Goal: Find specific page/section: Find specific page/section

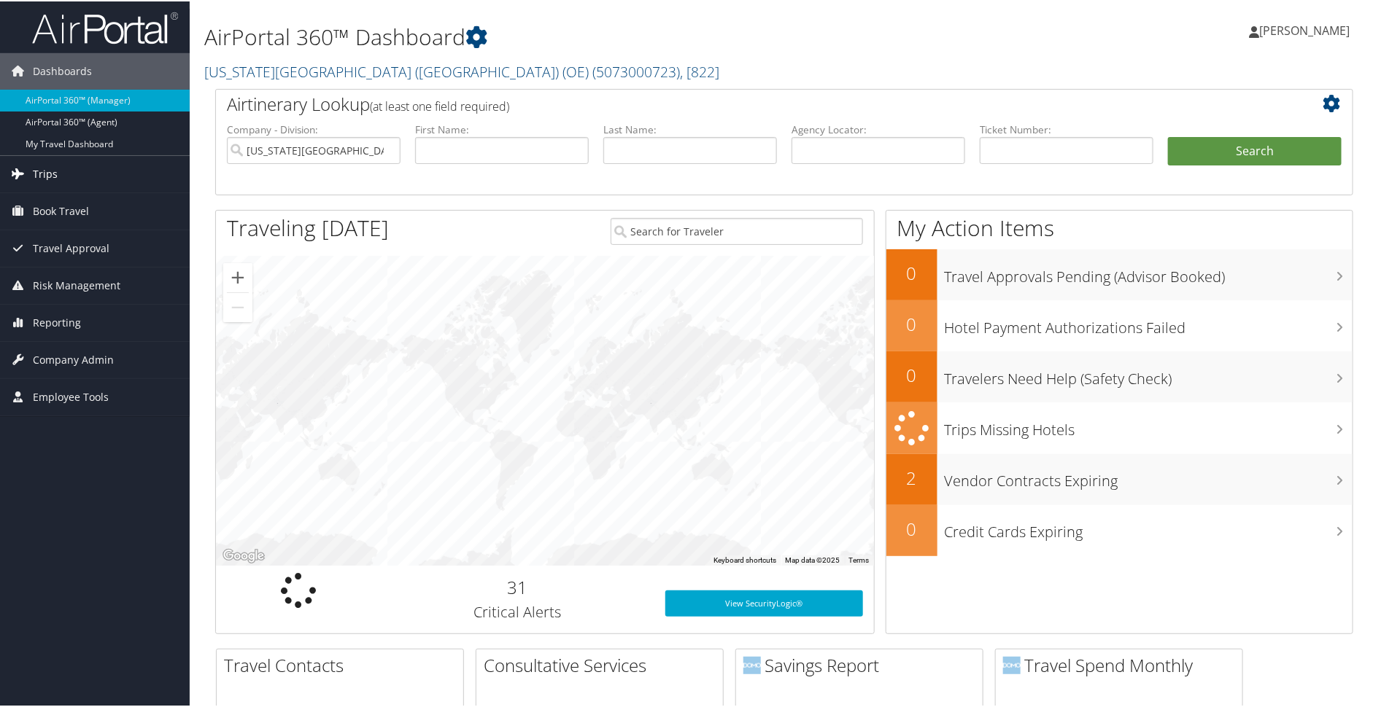
click at [61, 165] on link "Trips" at bounding box center [95, 173] width 190 height 36
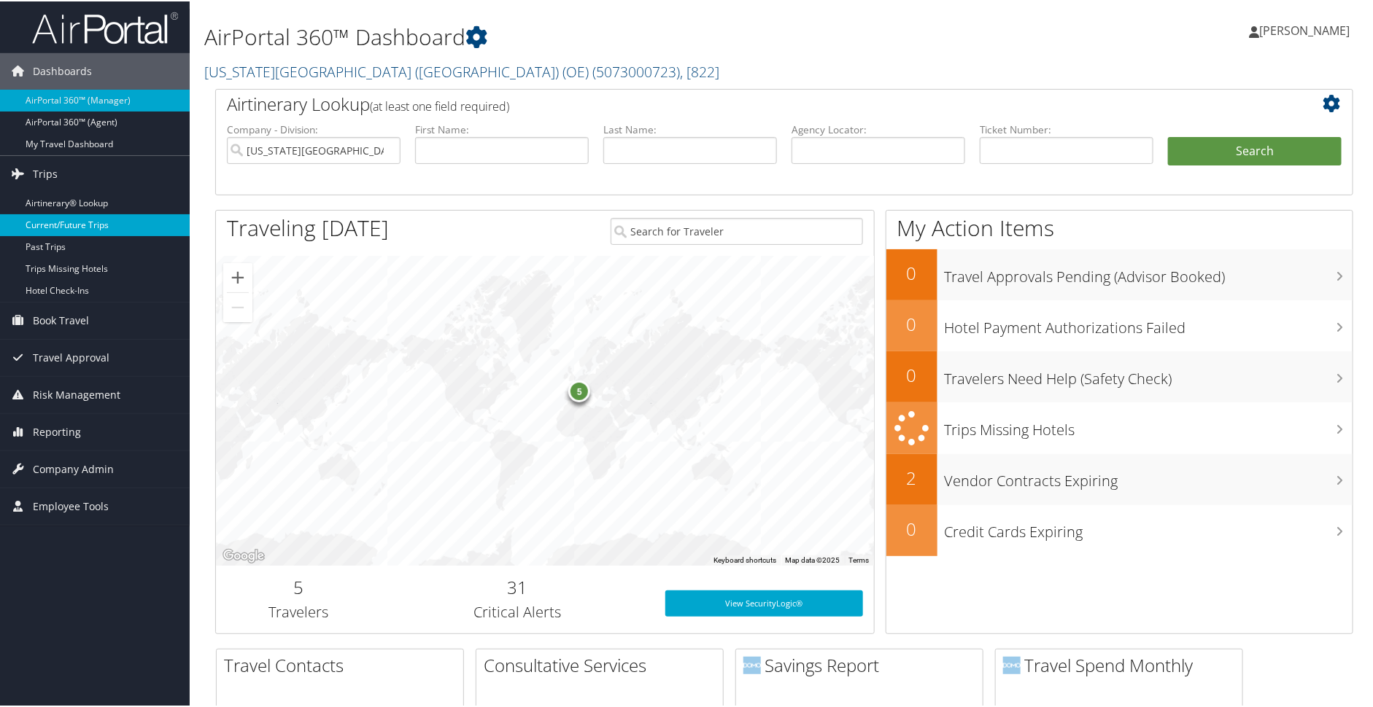
click at [62, 227] on link "Current/Future Trips" at bounding box center [95, 224] width 190 height 22
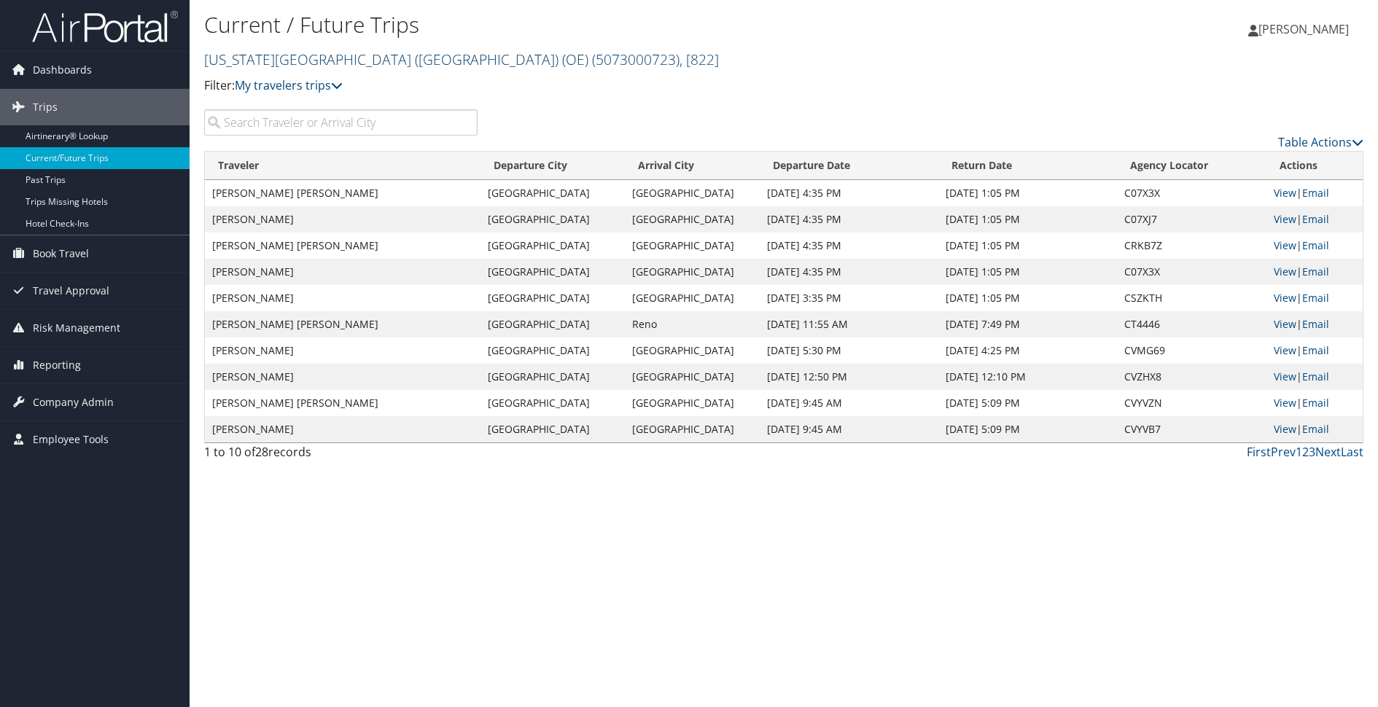
click at [680, 60] on span ", [ 822 ]" at bounding box center [699, 60] width 39 height 20
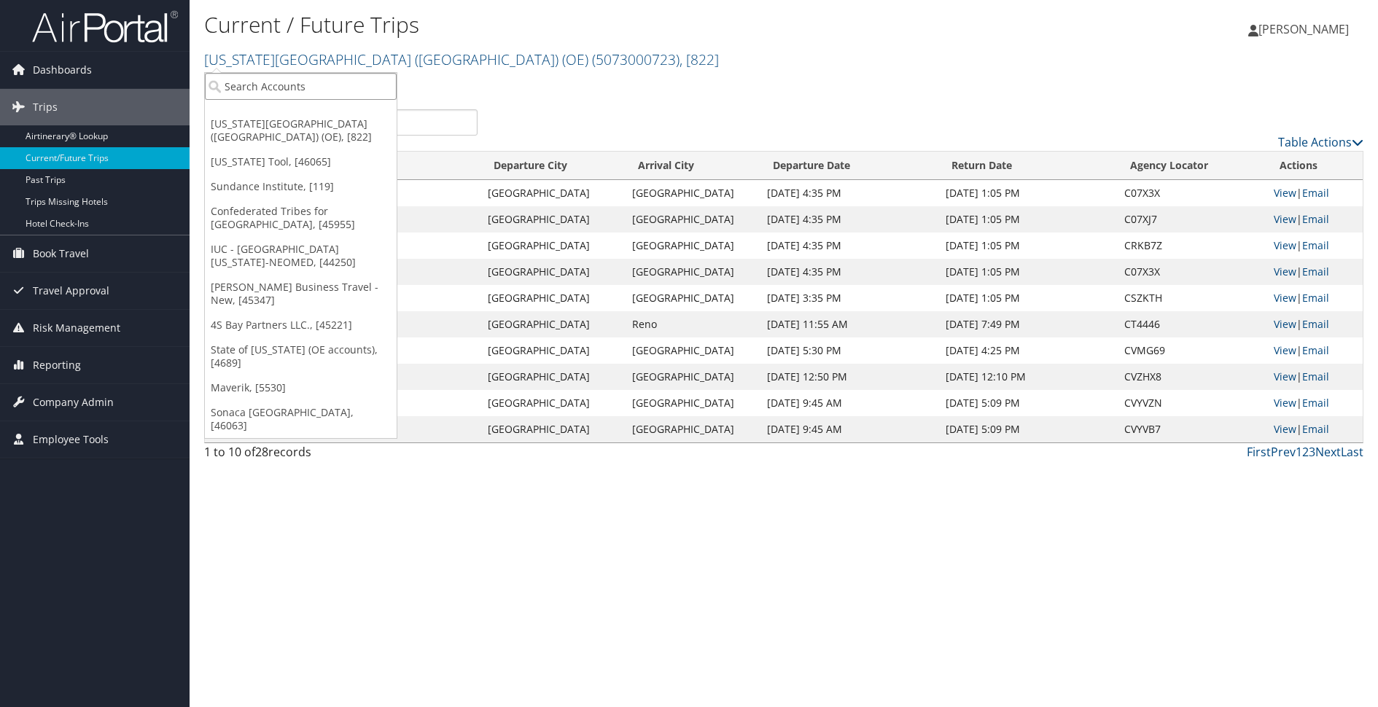
click at [234, 86] on input "search" at bounding box center [301, 86] width 192 height 27
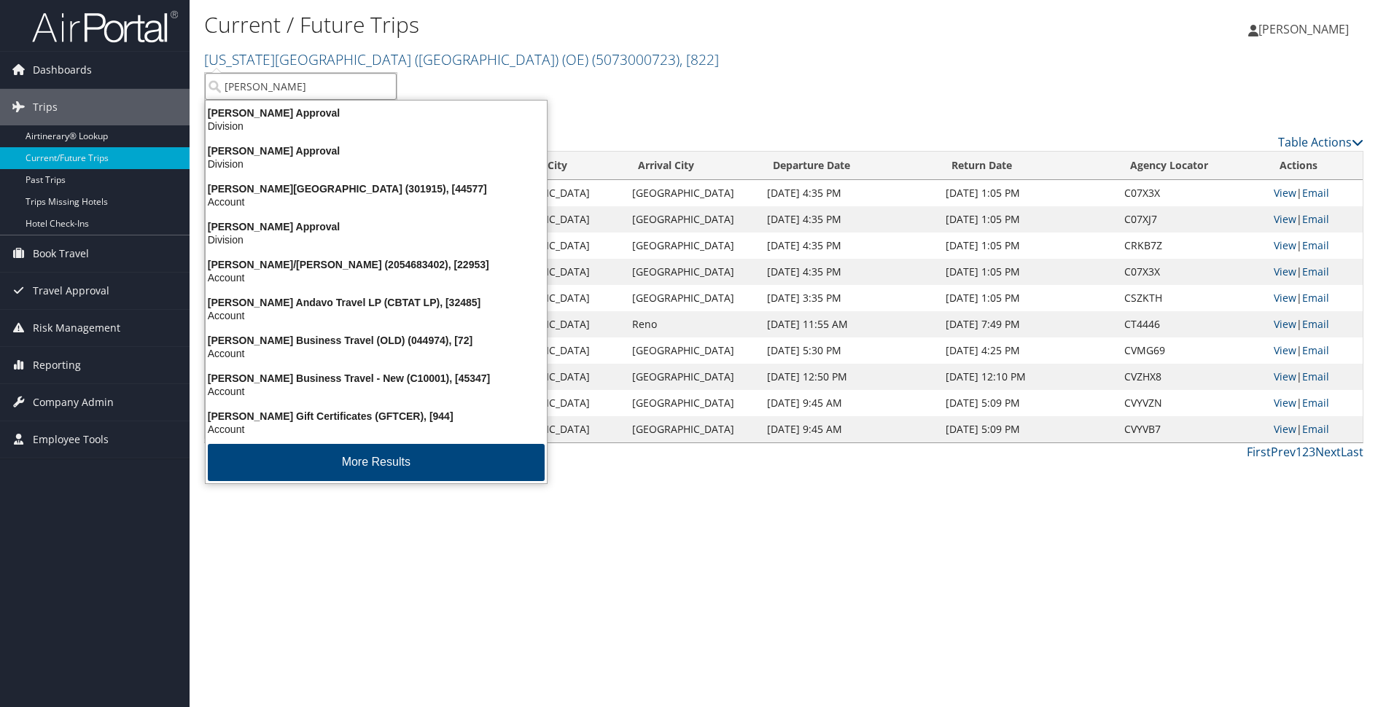
type input "christopherson"
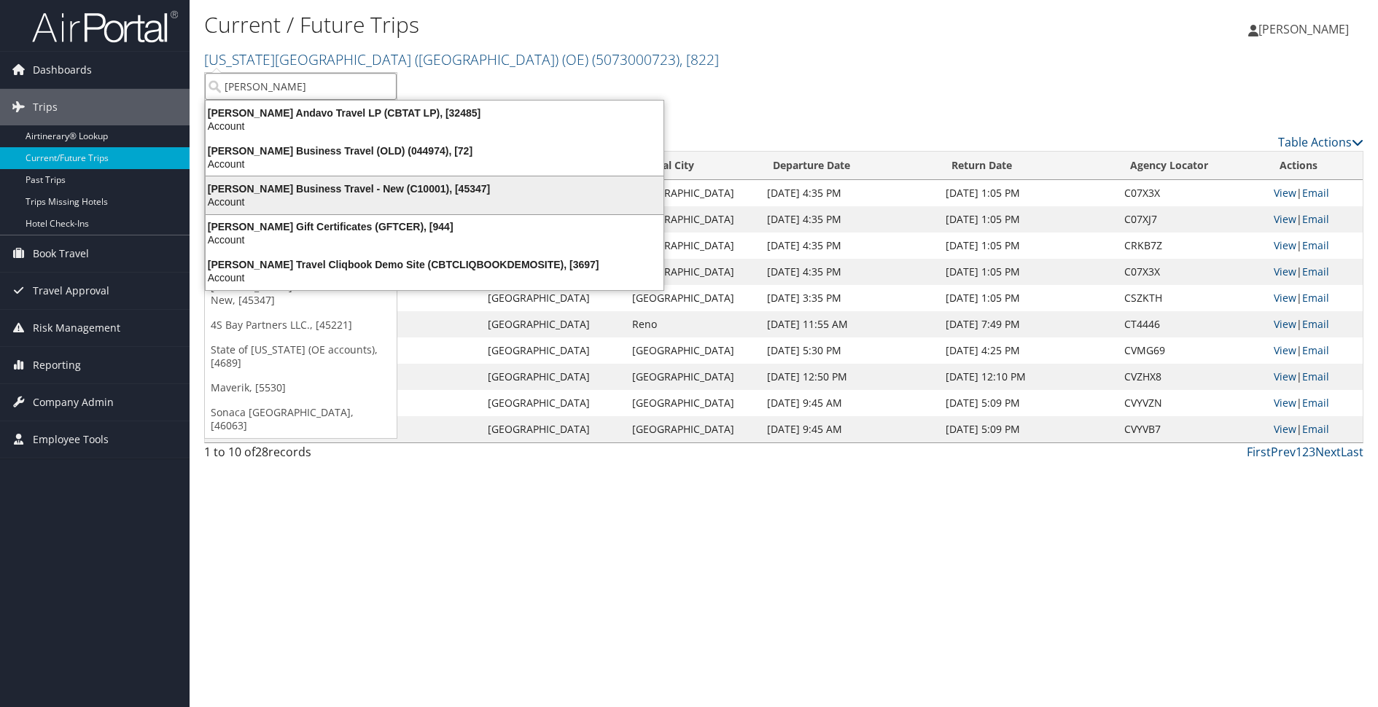
click at [271, 194] on div "Christopherson Business Travel - New (C10001), [45347]" at bounding box center [435, 188] width 476 height 13
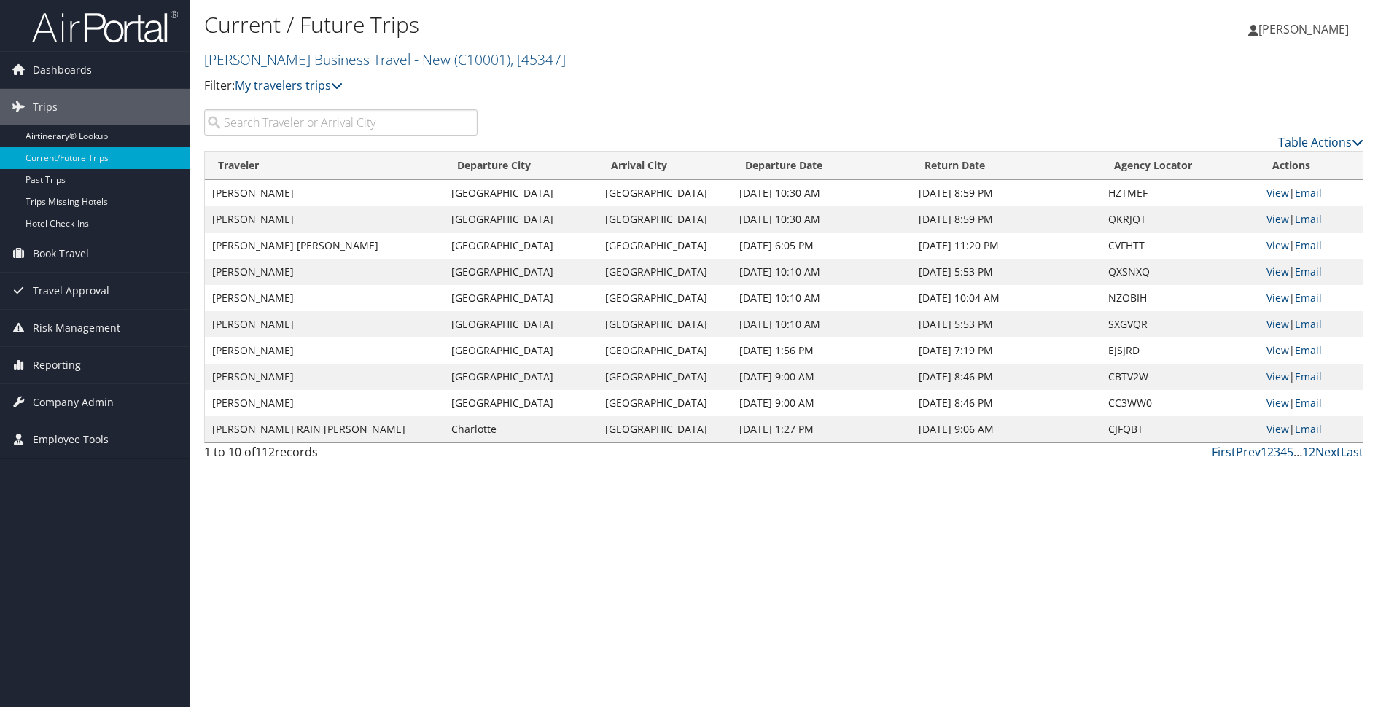
click at [1267, 350] on link "View" at bounding box center [1278, 351] width 23 height 14
click at [63, 74] on span "Dashboards" at bounding box center [62, 70] width 59 height 36
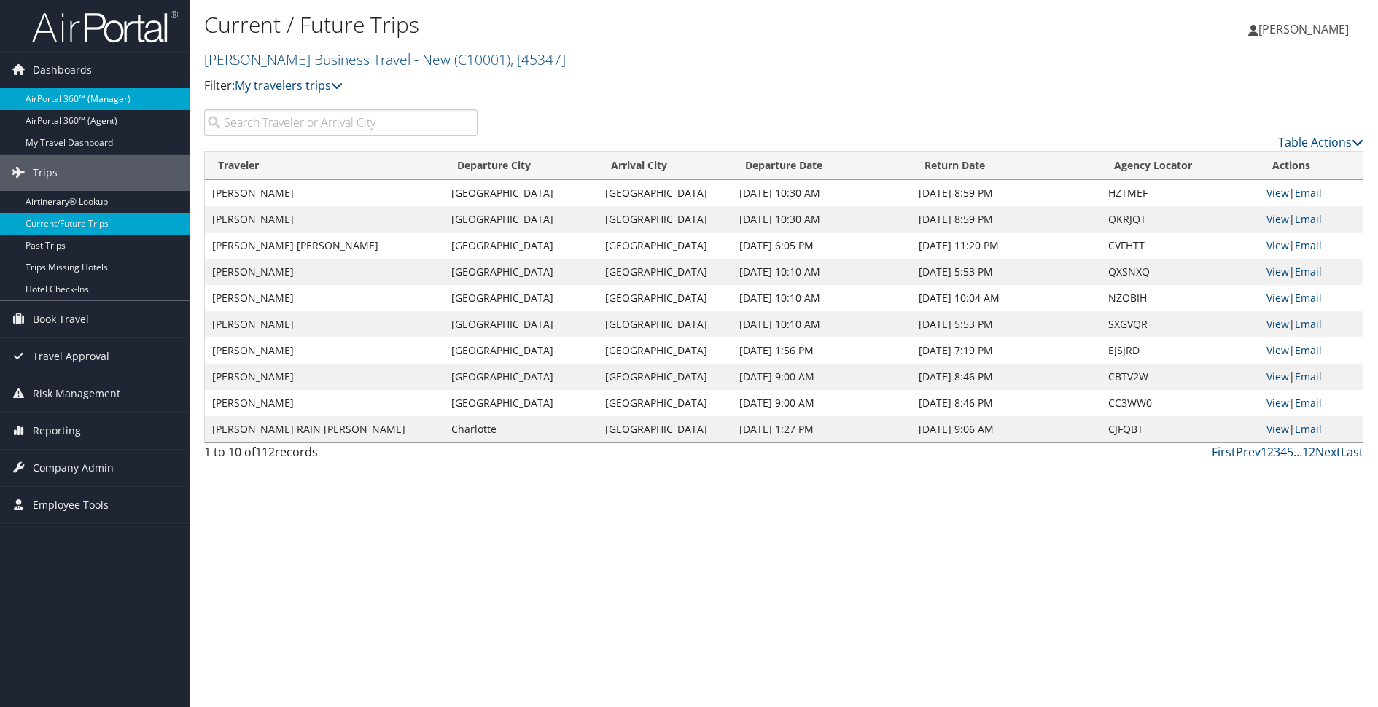
click at [62, 100] on link "AirPortal 360™ (Manager)" at bounding box center [95, 99] width 190 height 22
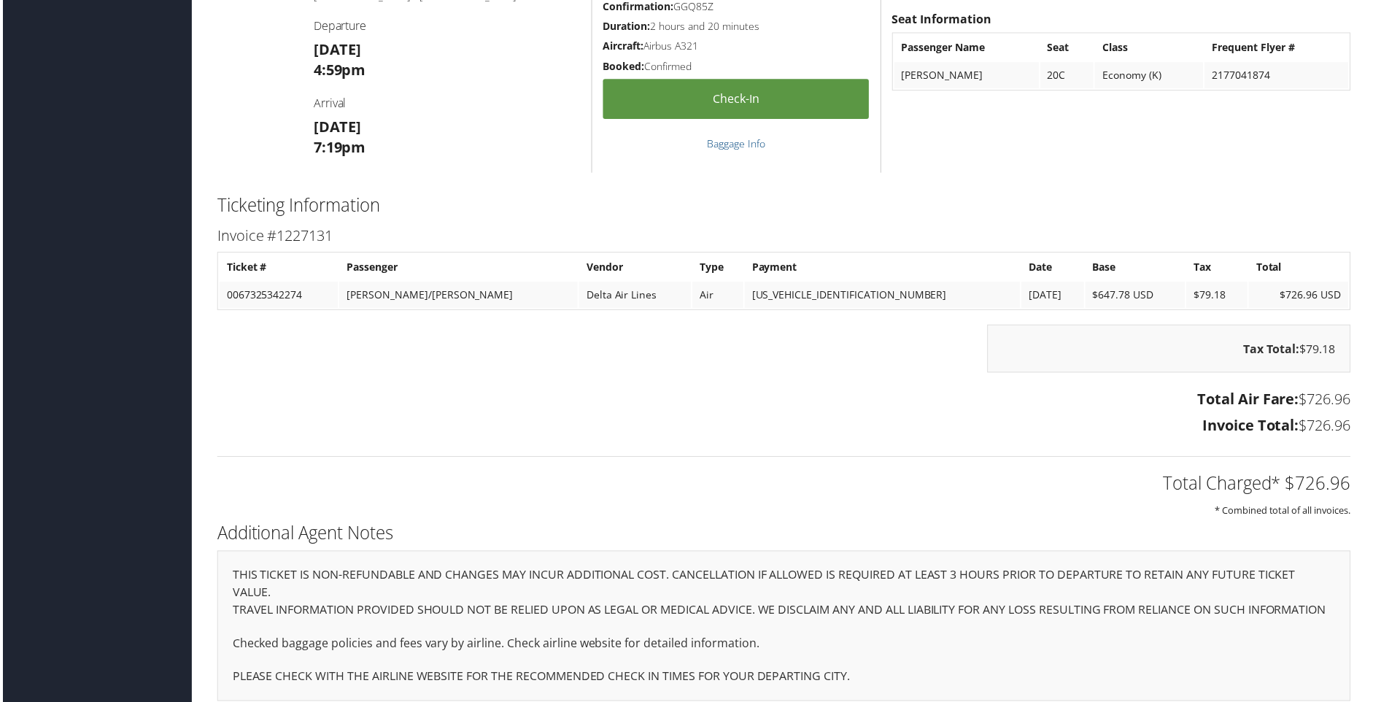
scroll to position [1111, 0]
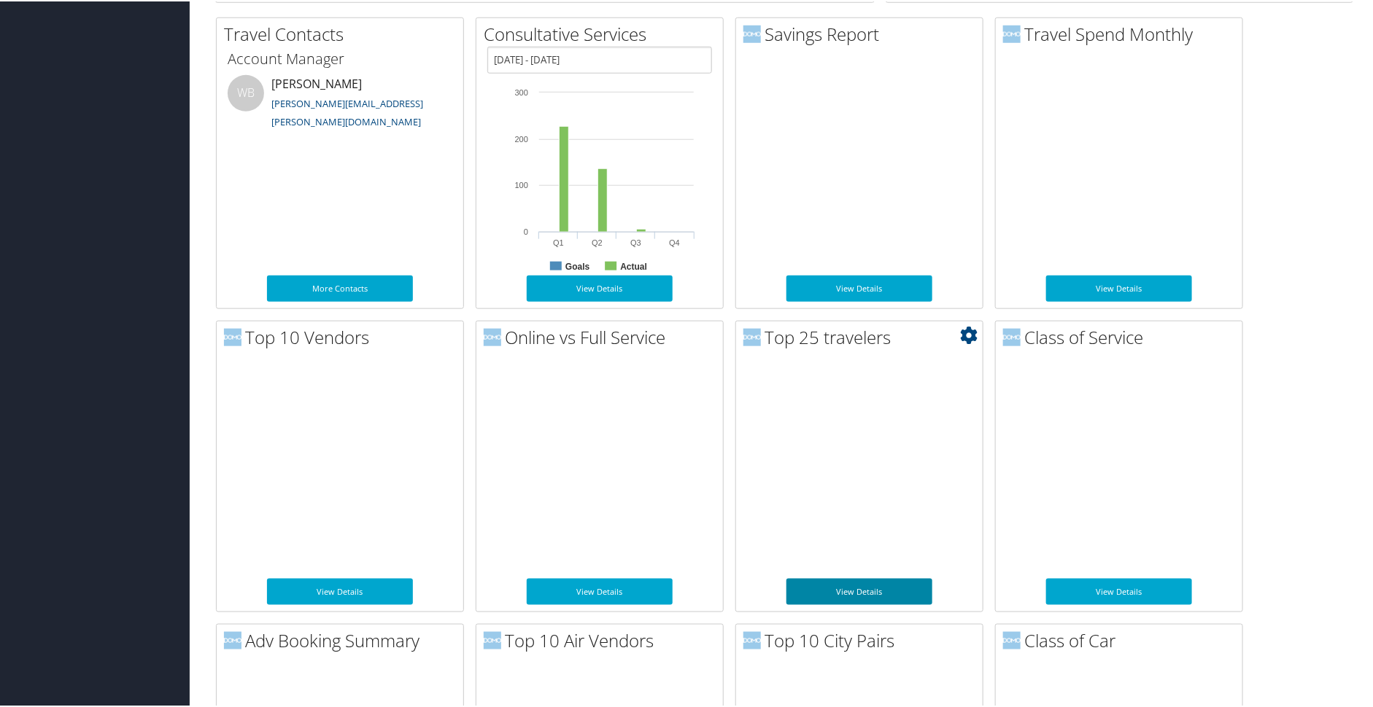
scroll to position [635, 0]
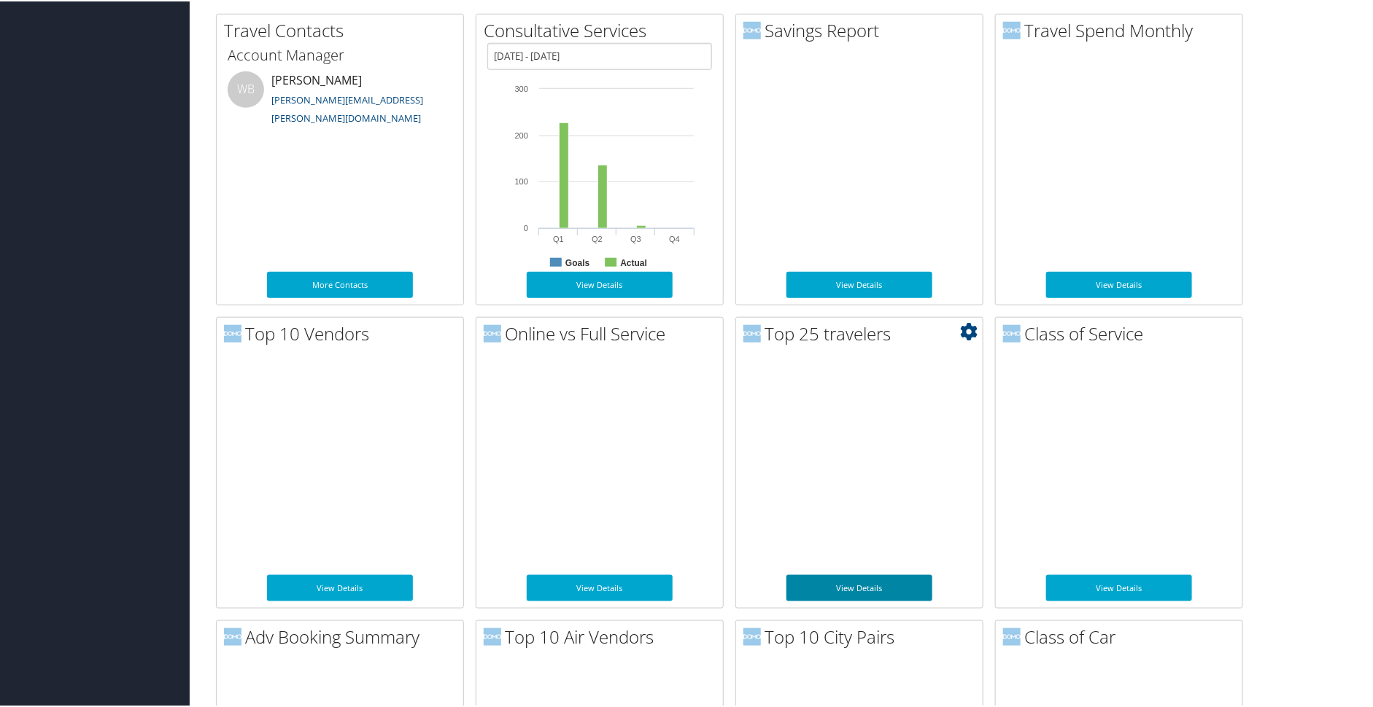
click at [839, 591] on link "View Details" at bounding box center [859, 587] width 146 height 26
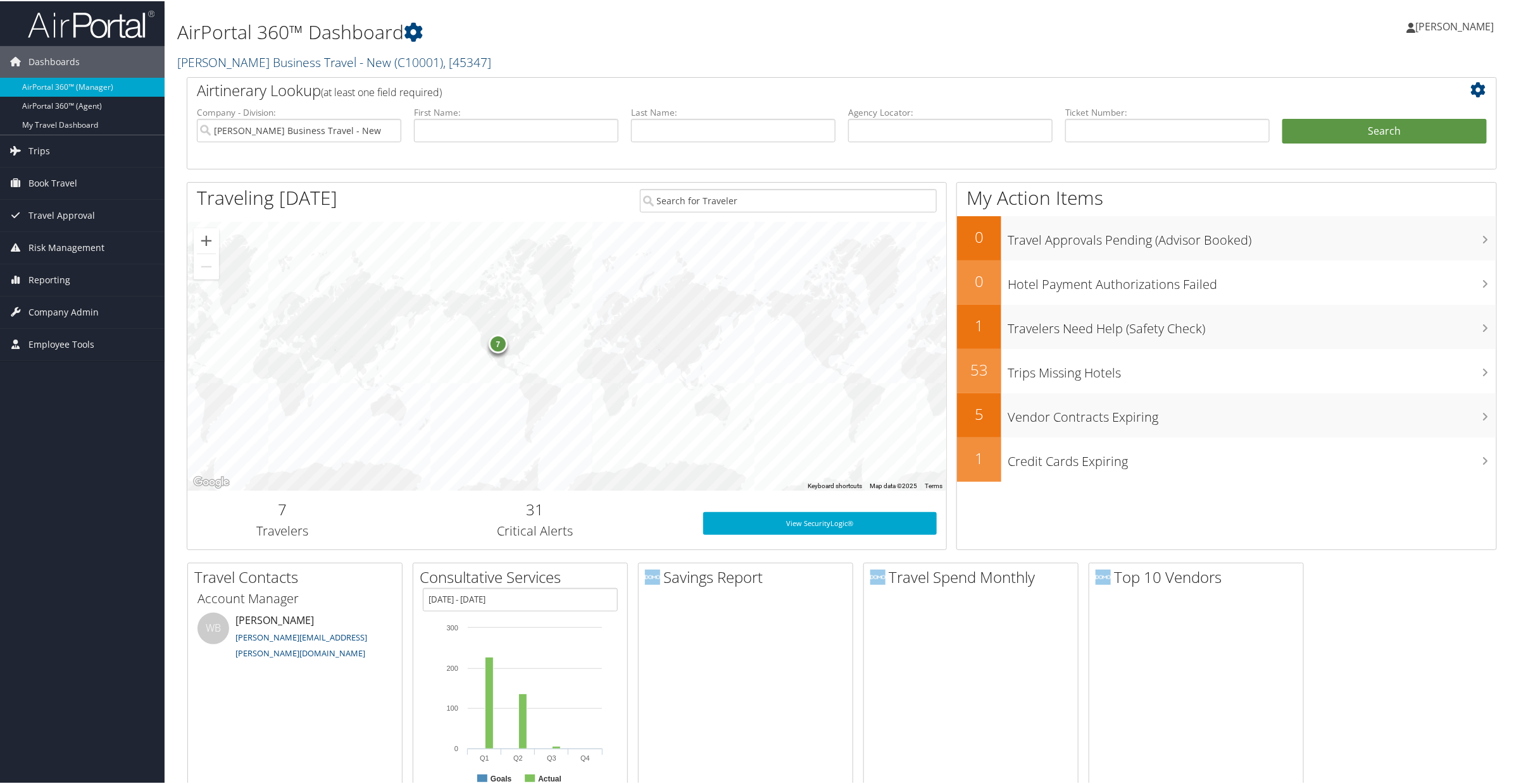
click at [457, 67] on h2 "[PERSON_NAME] Business Travel - New ( C10001 ) , [ 45347 ]" at bounding box center [619, 60] width 886 height 22
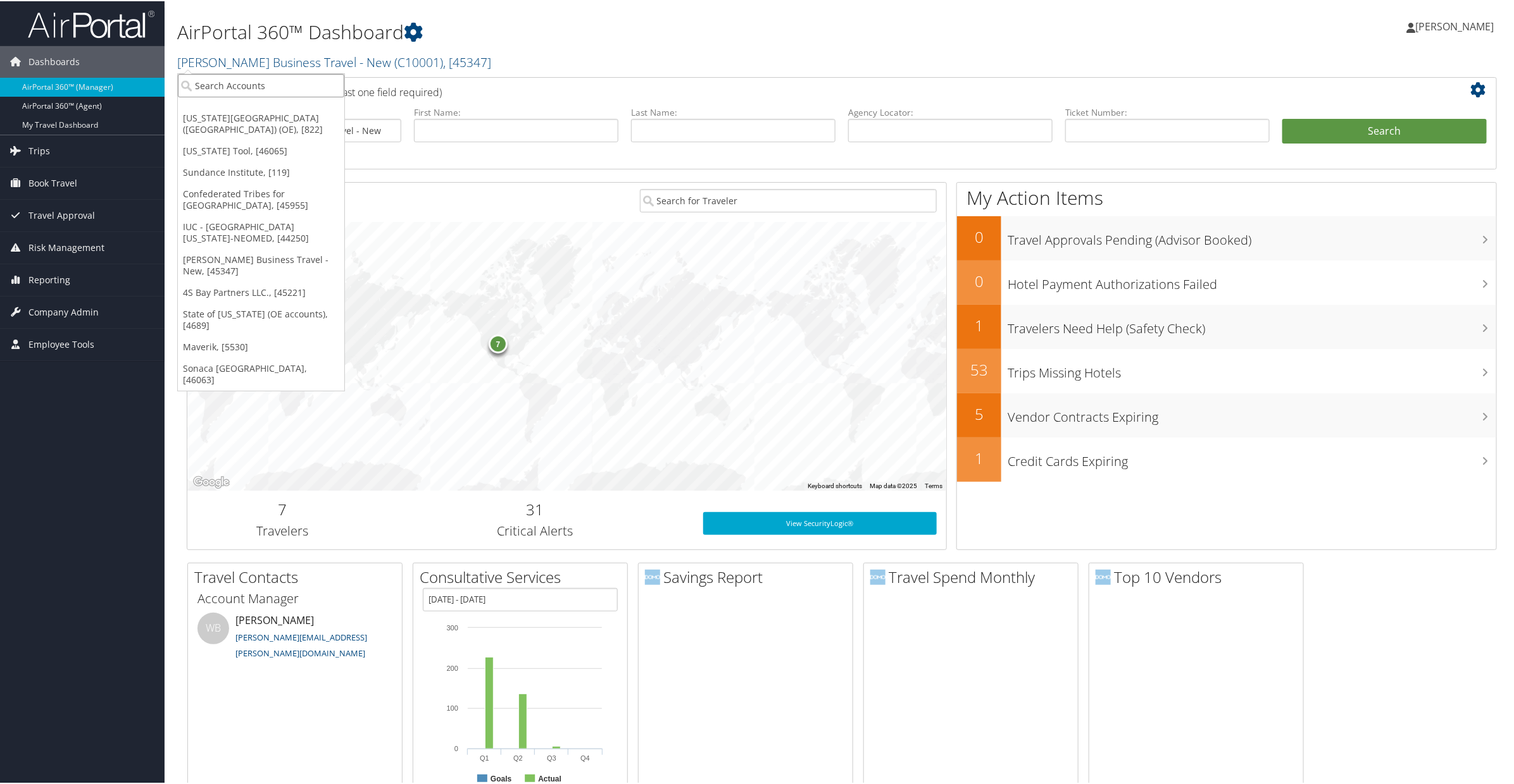
click at [203, 85] on input "search" at bounding box center [261, 84] width 167 height 23
type input "ch guen"
click at [233, 107] on div "CH Guenther & Son (302053), [45775]" at bounding box center [279, 107] width 217 height 11
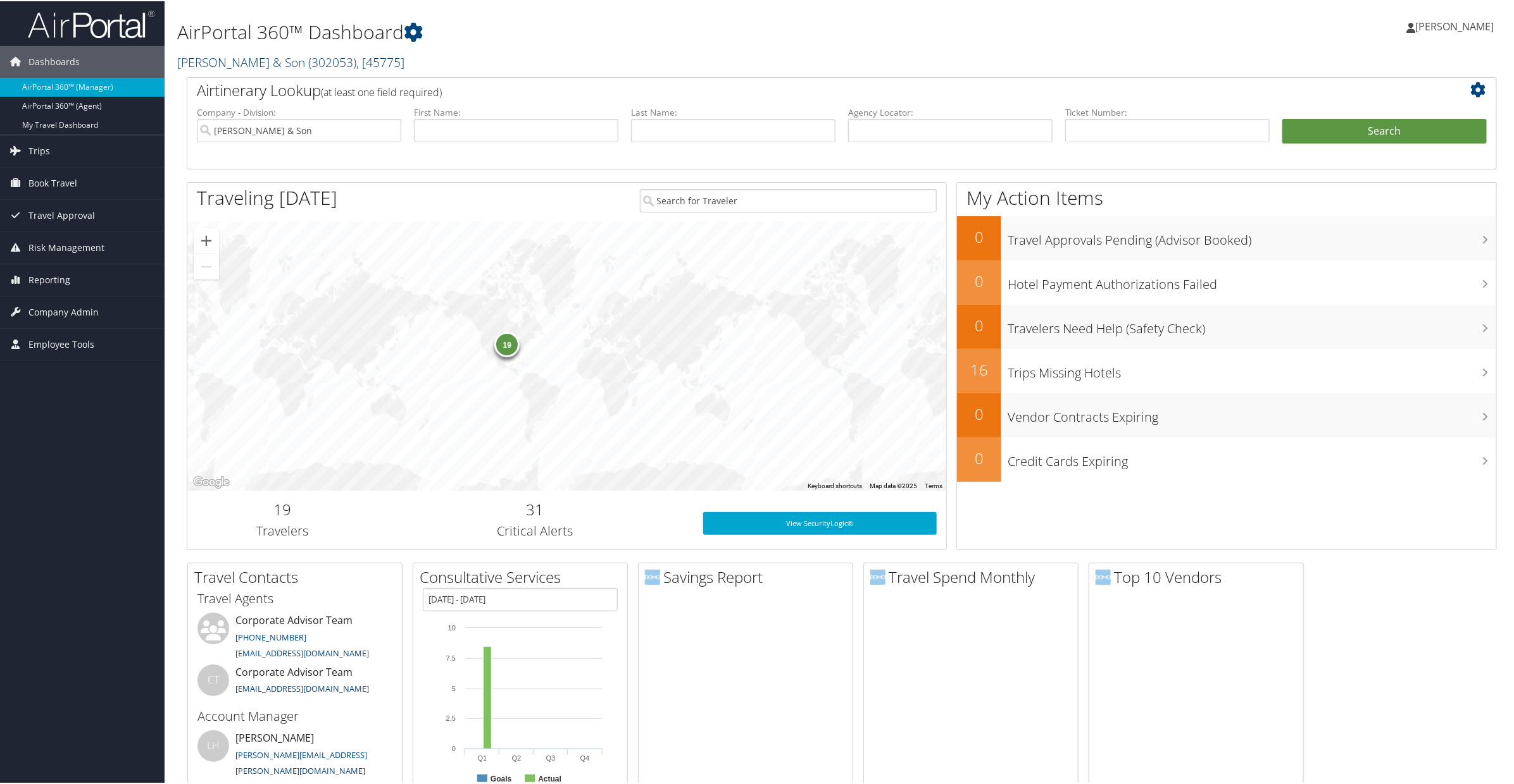
click at [357, 61] on span ", [ 45775 ]" at bounding box center [380, 62] width 48 height 17
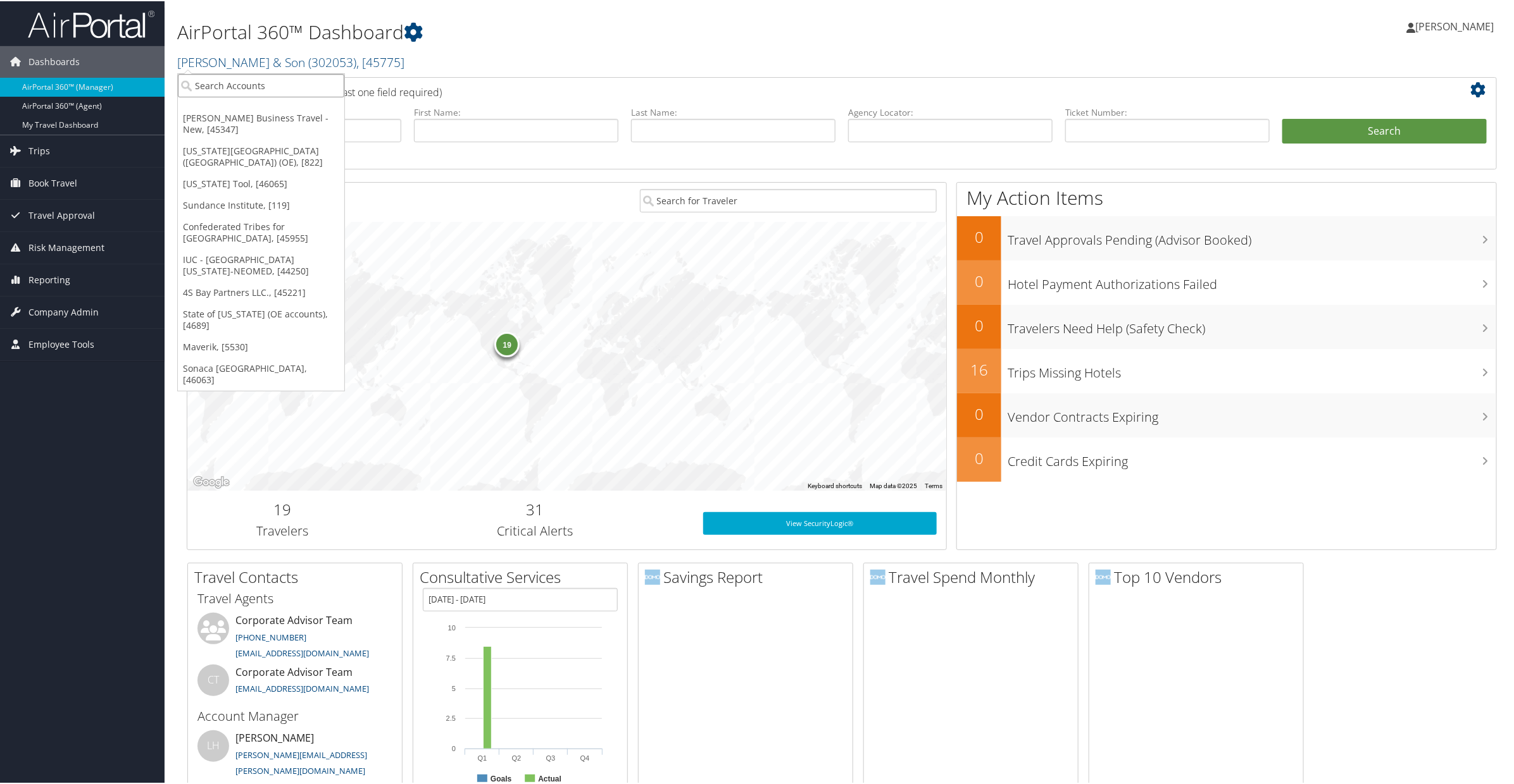
click at [254, 86] on input "search" at bounding box center [261, 84] width 167 height 23
type input "sovos"
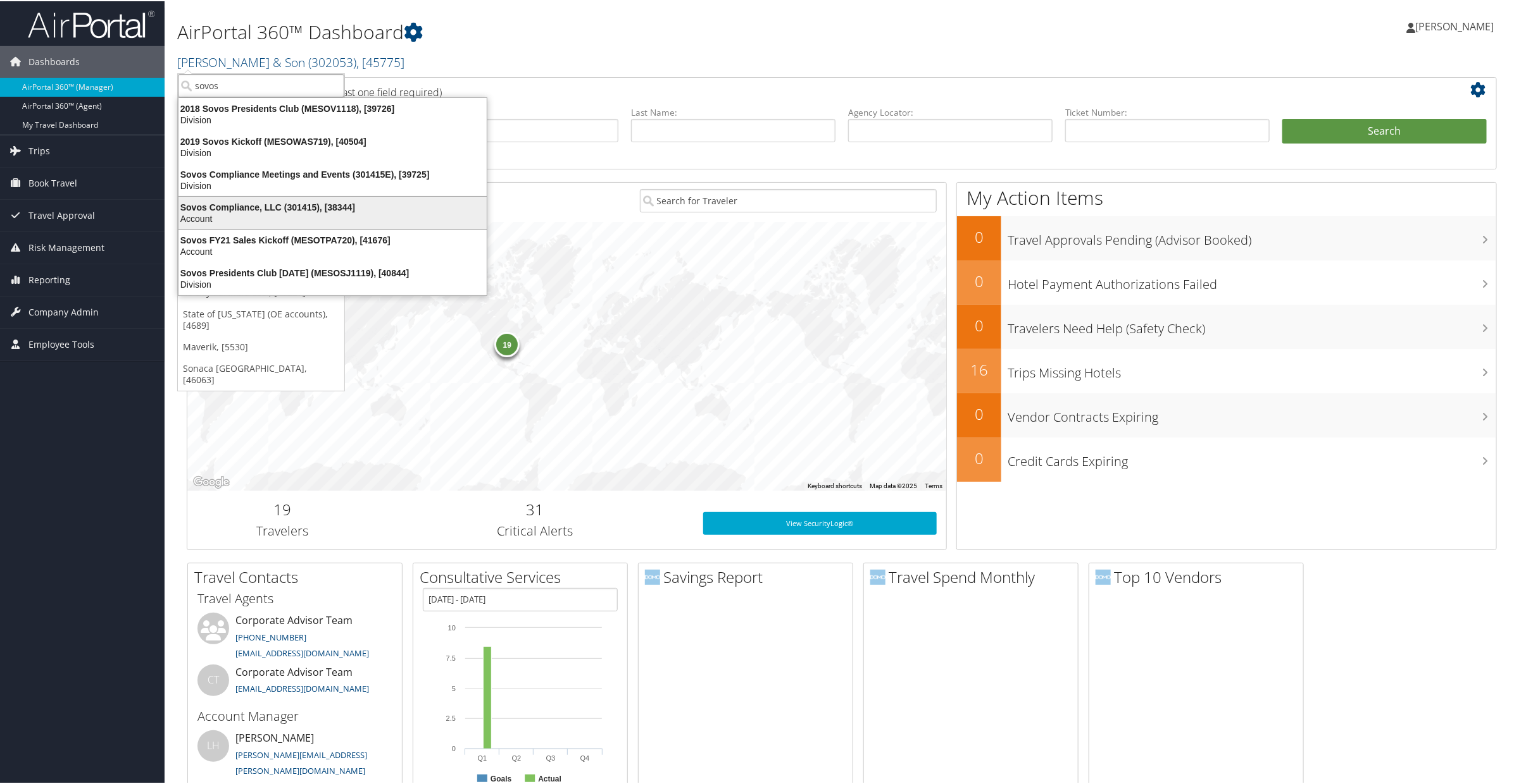
click at [253, 206] on div "Sovos Compliance, LLC (301415), [38344]" at bounding box center [332, 206] width 324 height 11
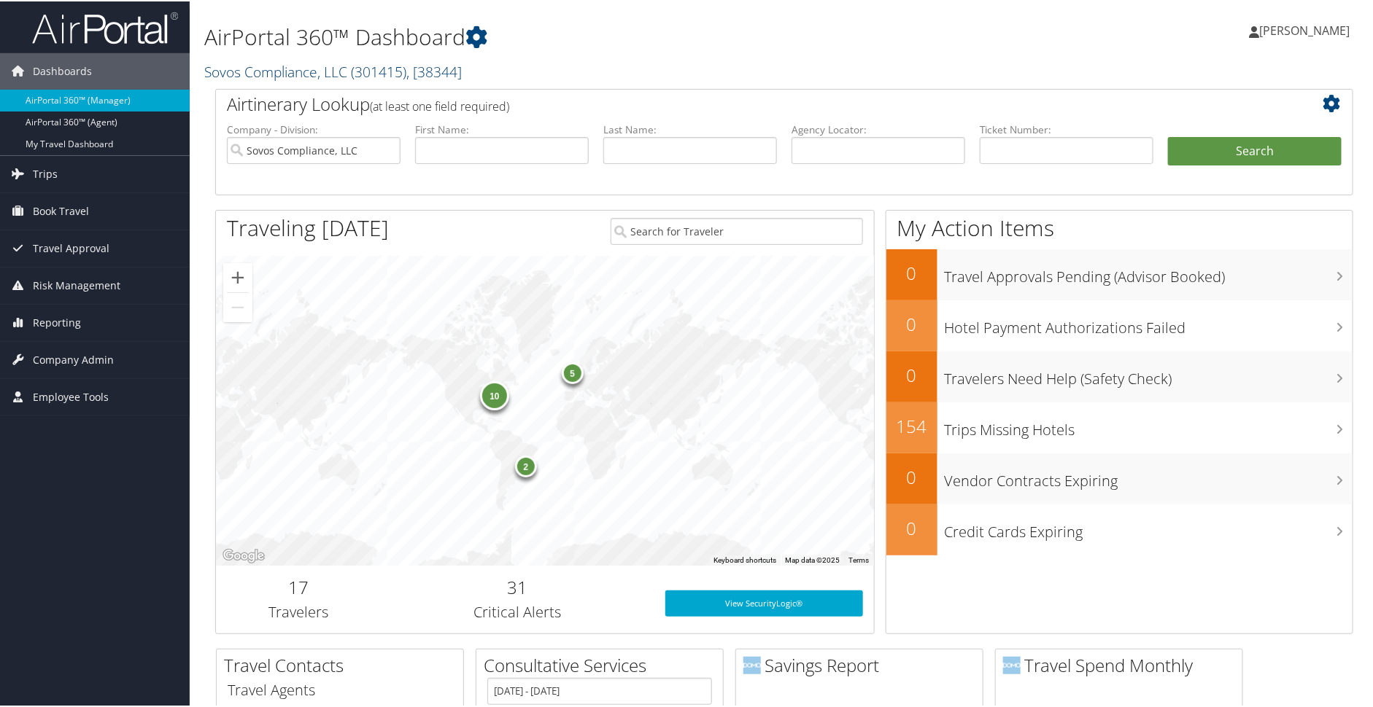
click at [376, 74] on span "( 301415 )" at bounding box center [378, 71] width 55 height 20
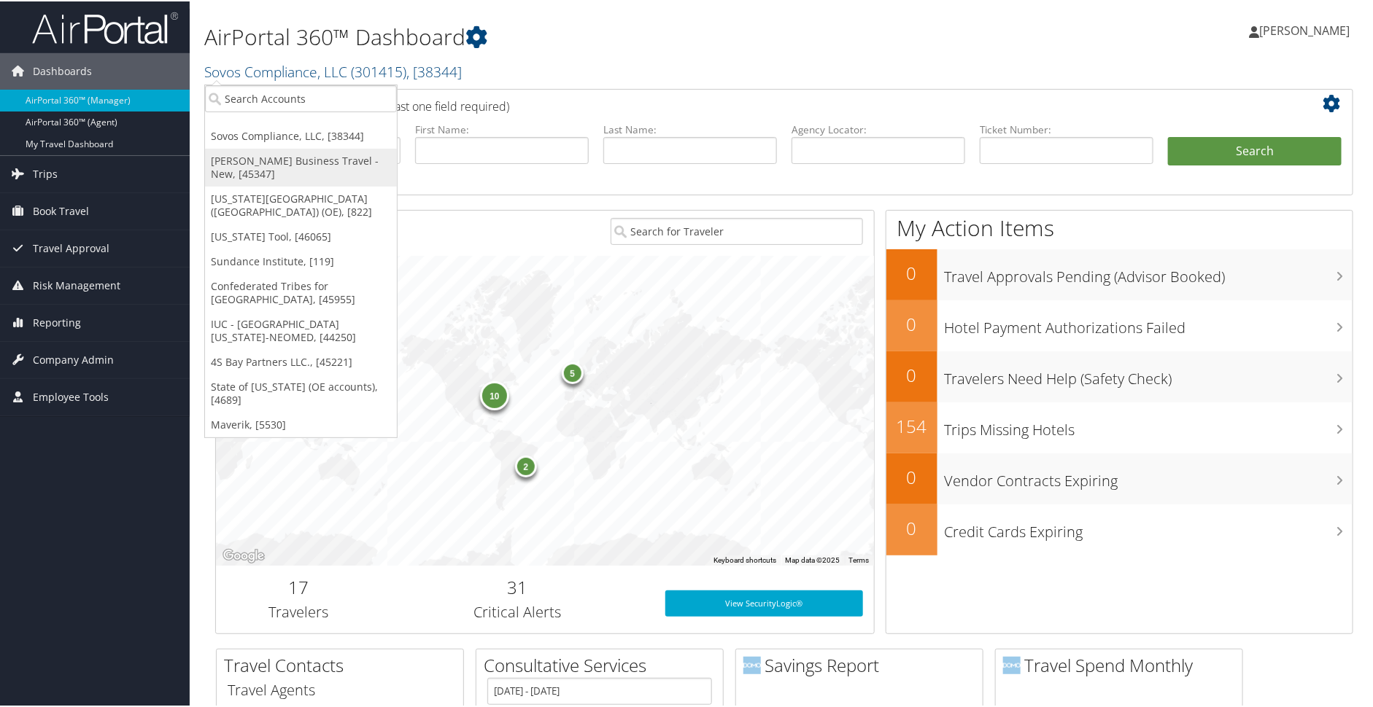
click at [285, 162] on link "[PERSON_NAME] Business Travel - New, [45347]" at bounding box center [301, 166] width 192 height 38
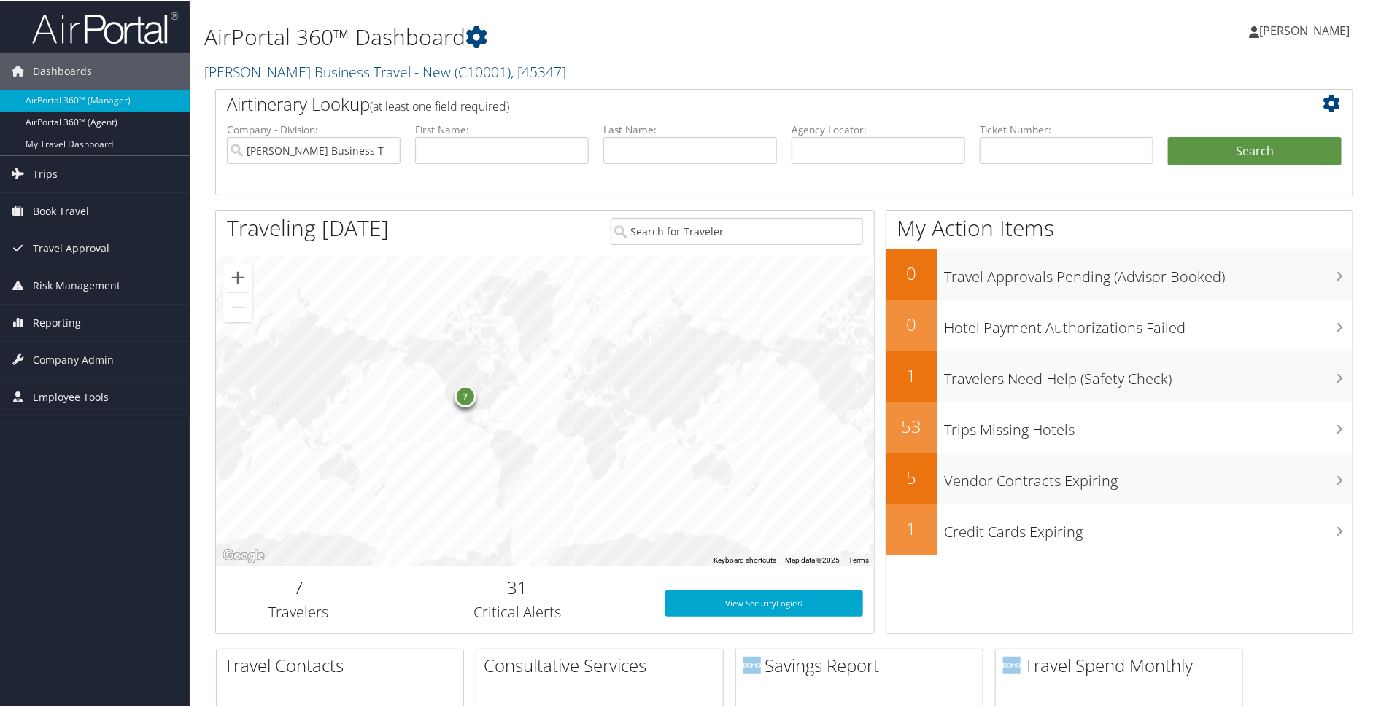
click at [461, 400] on div "7" at bounding box center [465, 395] width 22 height 22
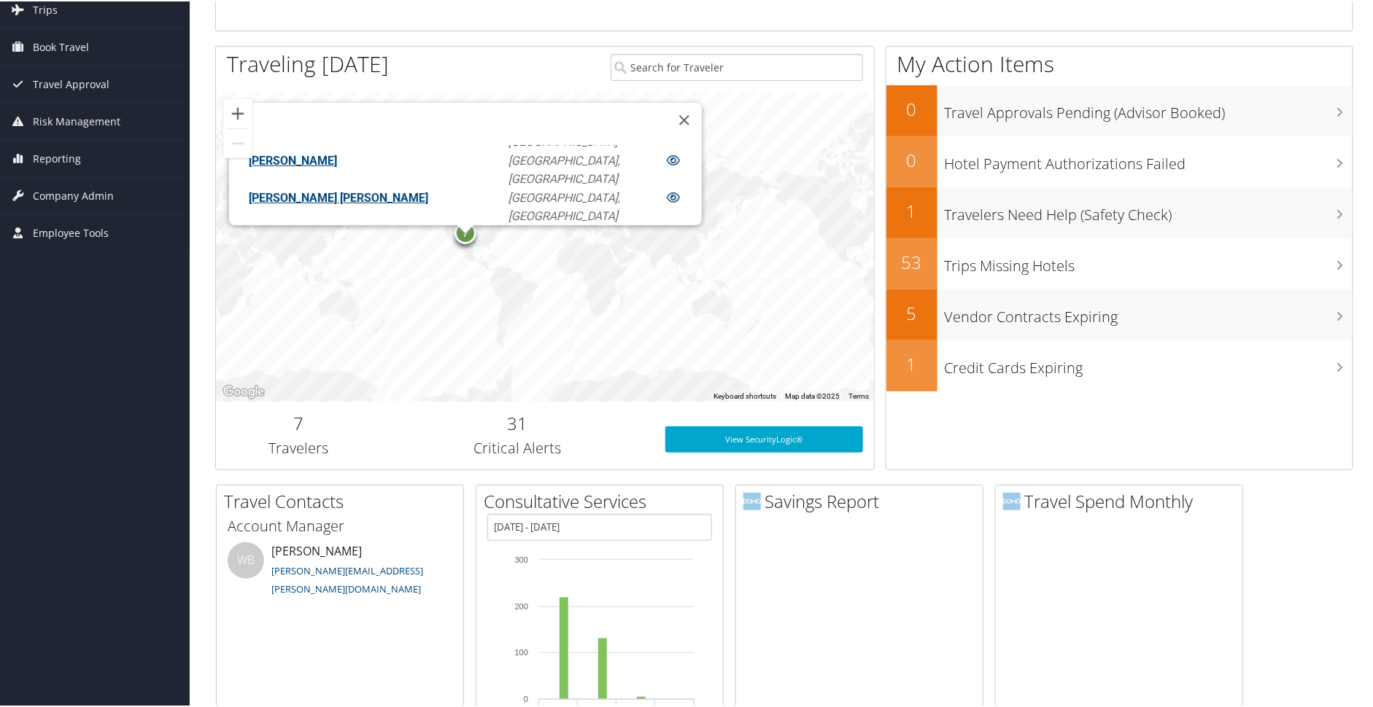
scroll to position [126, 0]
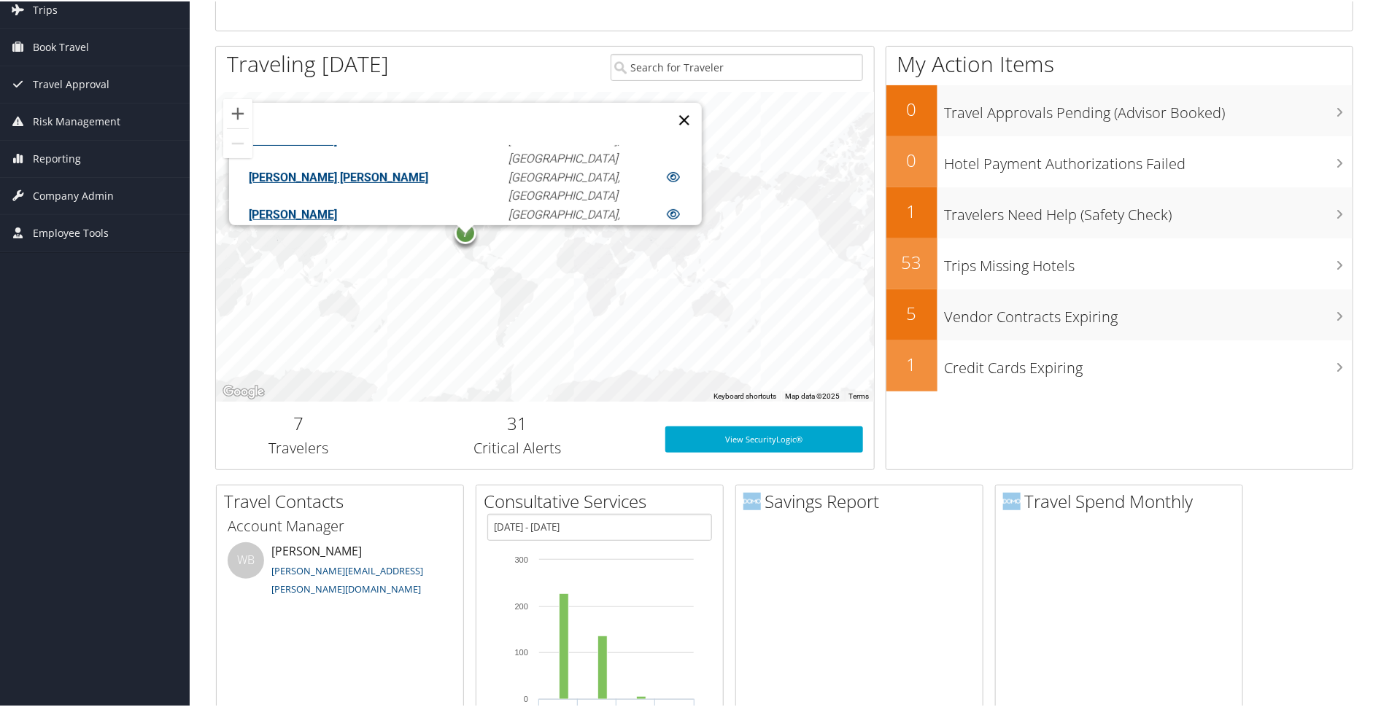
click at [667, 107] on button "Close" at bounding box center [684, 118] width 35 height 35
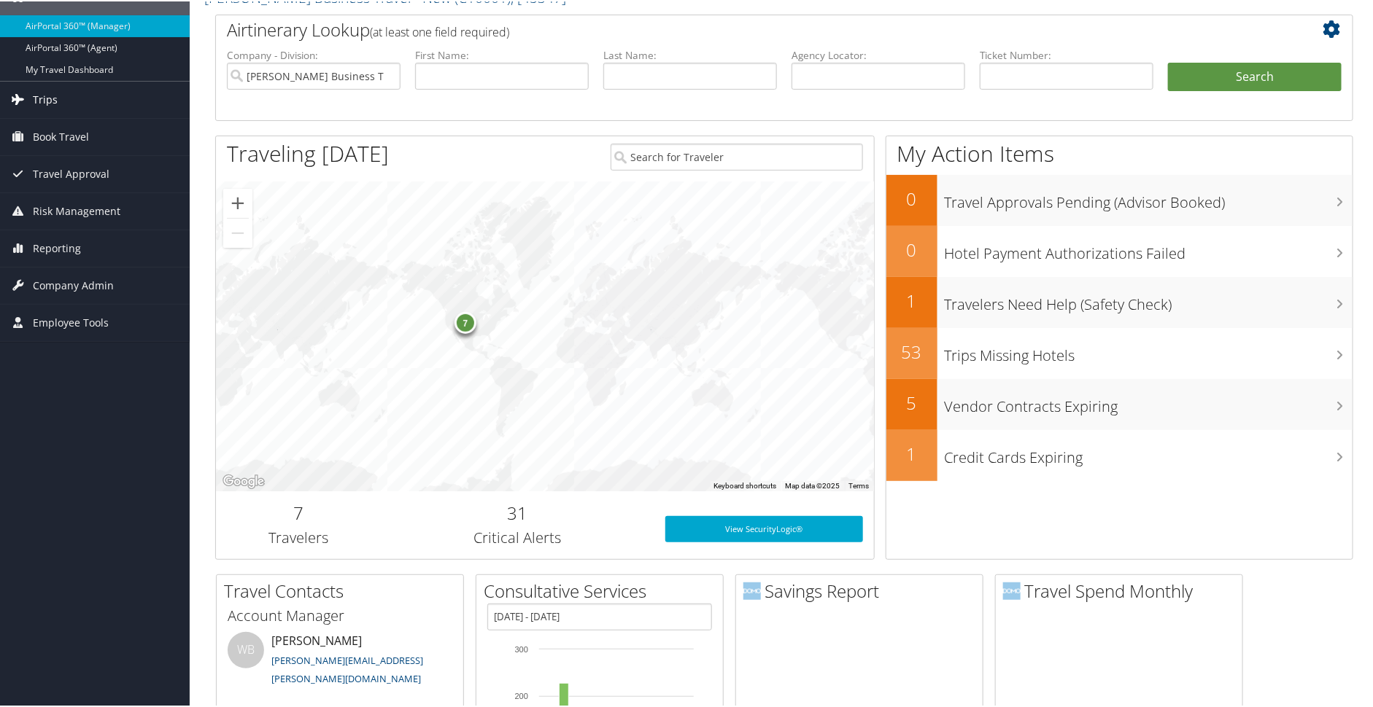
scroll to position [0, 0]
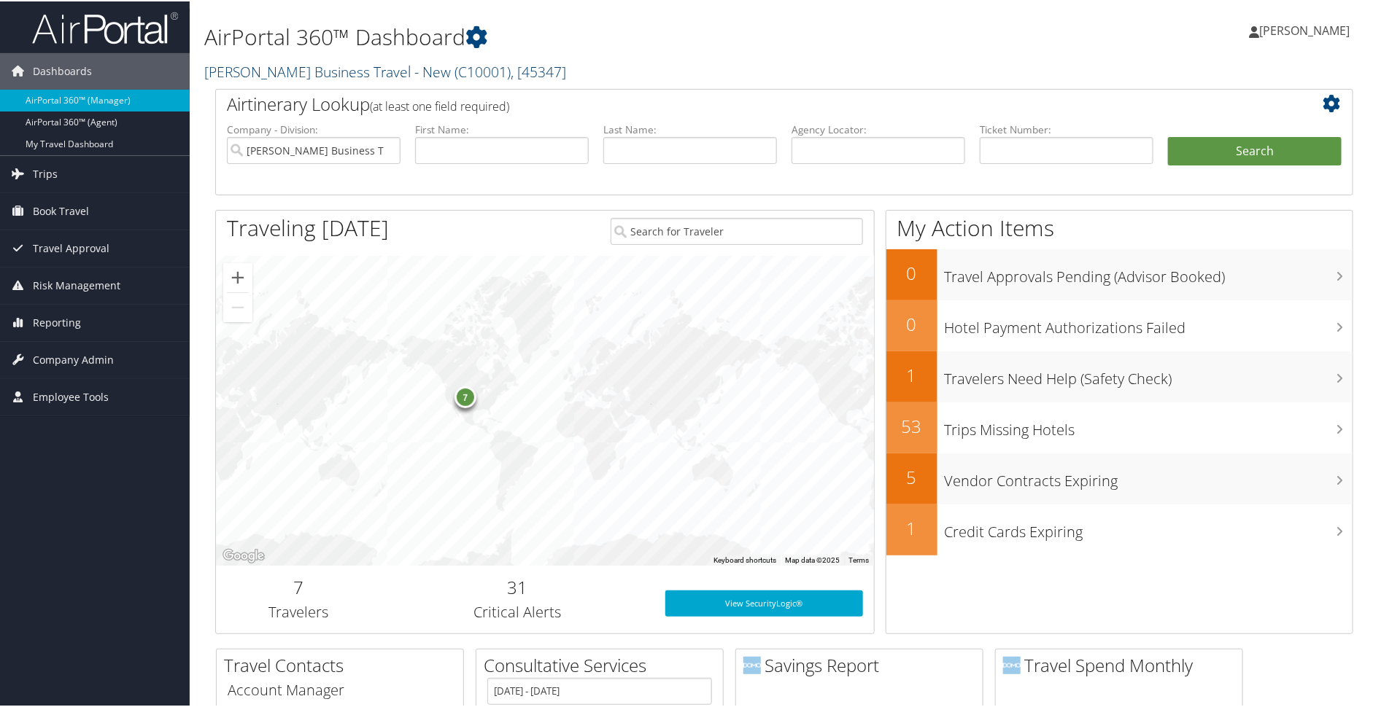
click at [319, 63] on link "Christopherson Business Travel - New ( C10001 ) , [ 45347 ]" at bounding box center [385, 71] width 362 height 20
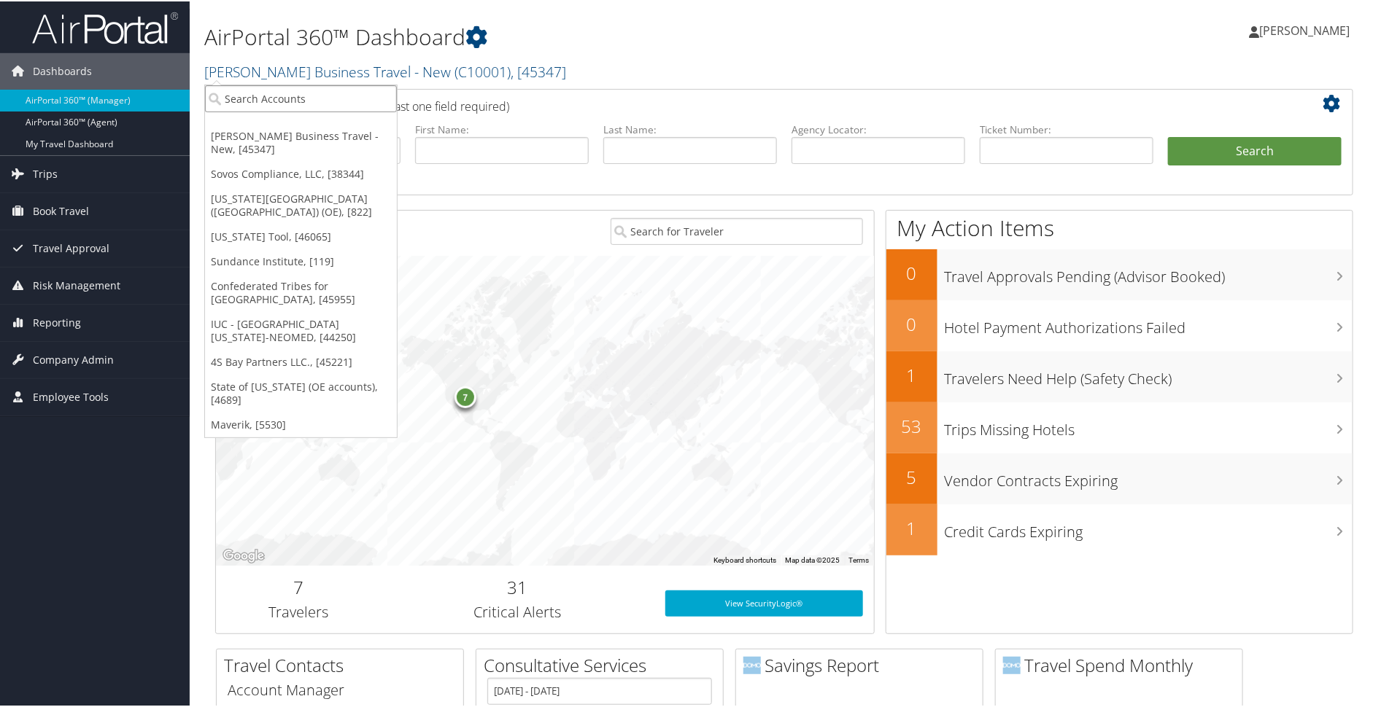
click at [292, 91] on input "search" at bounding box center [301, 97] width 192 height 27
type input "temple"
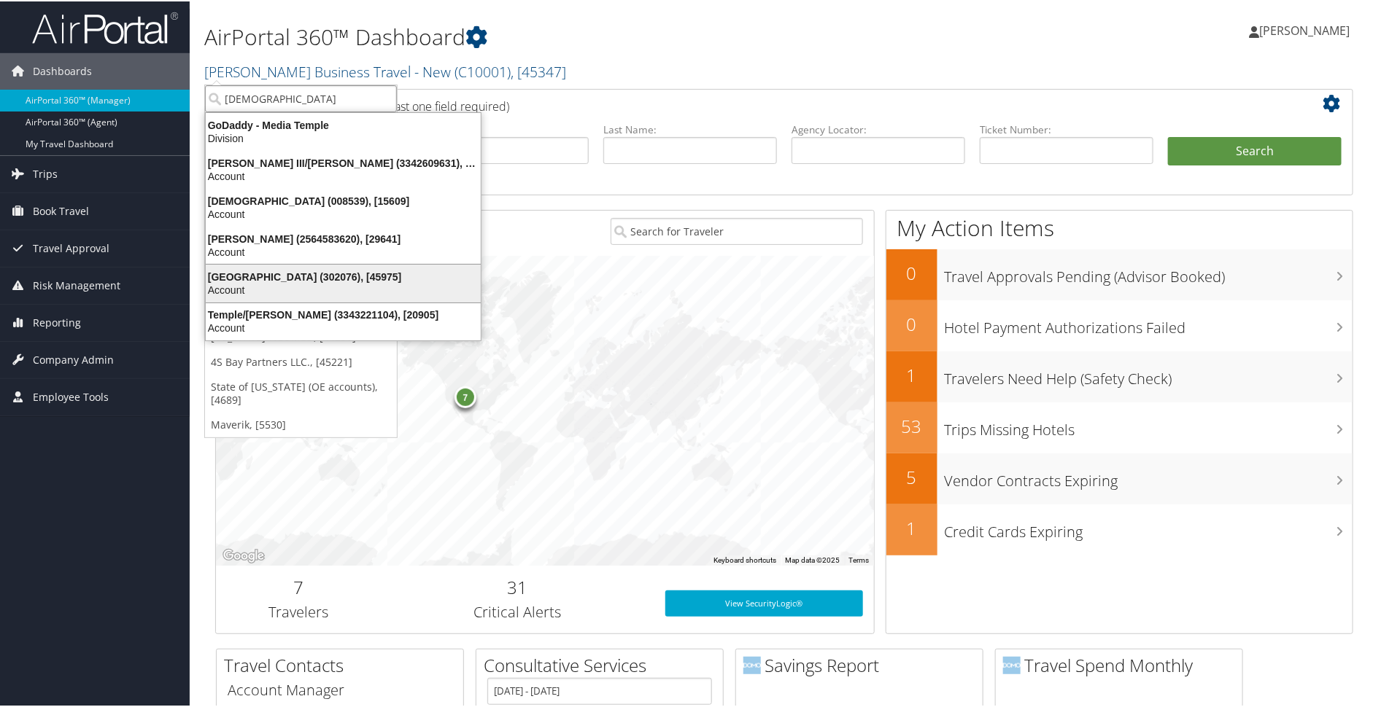
click at [277, 284] on div "Account" at bounding box center [343, 288] width 292 height 13
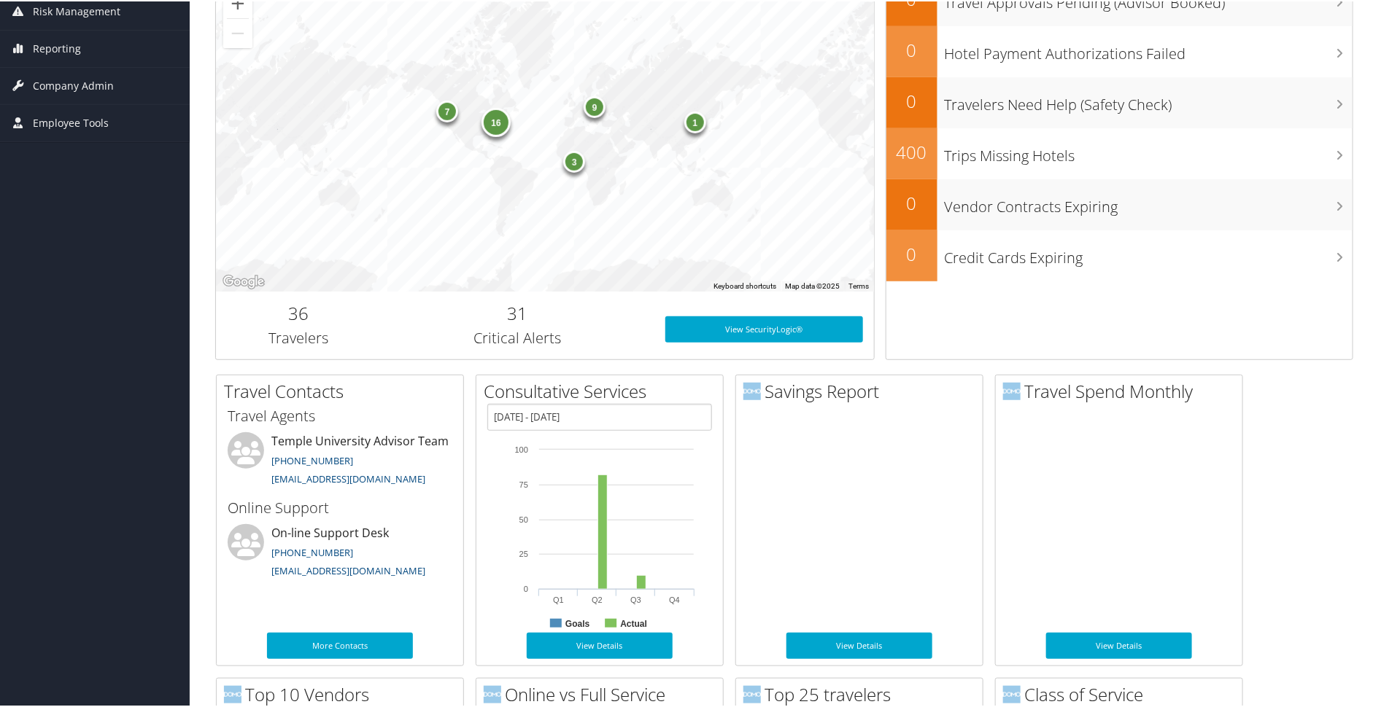
scroll to position [362, 0]
